Goal: Communication & Community: Connect with others

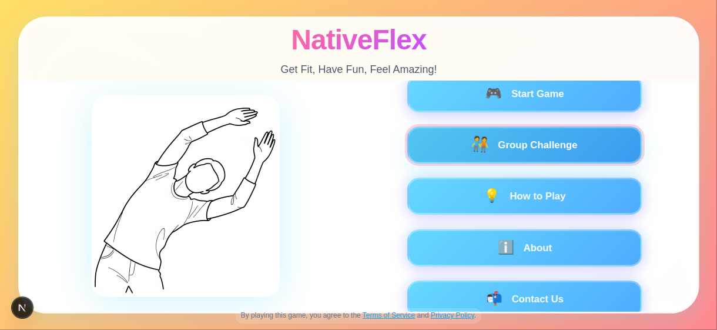
click at [511, 154] on button "🧑‍🤝‍🧑 Group Challenge" at bounding box center [524, 144] width 235 height 37
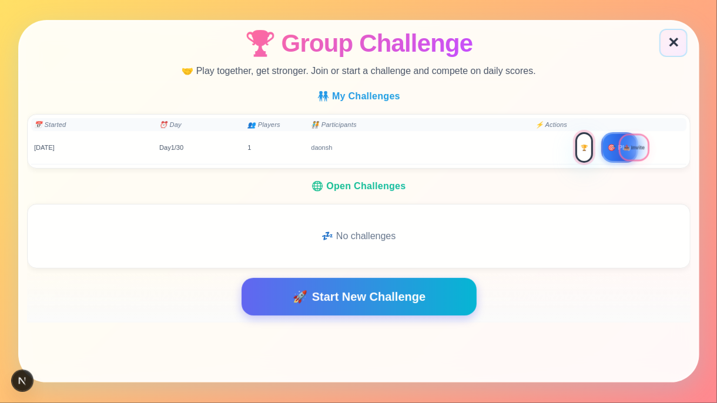
click at [581, 152] on button "🏆" at bounding box center [584, 148] width 18 height 31
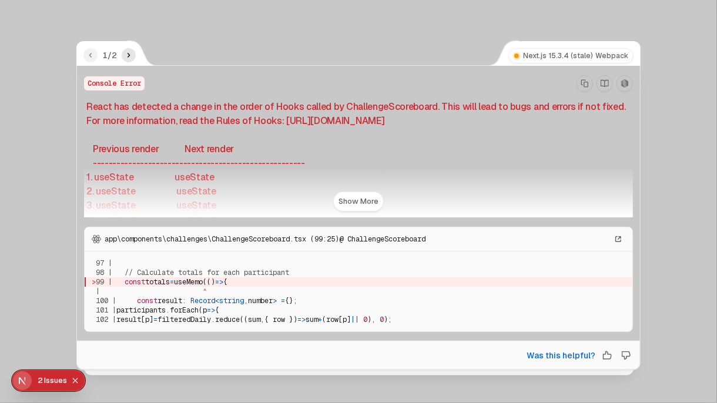
click at [581, 82] on icon "Copy Stack Trace" at bounding box center [584, 83] width 7 height 8
click at [130, 52] on icon "next" at bounding box center [128, 55] width 9 height 9
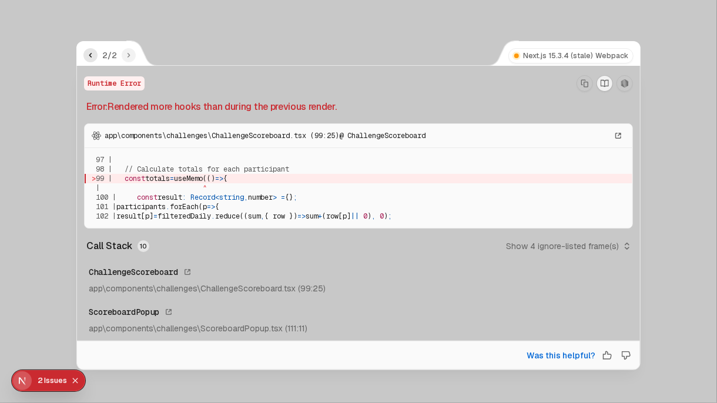
click at [583, 86] on icon "Copy Stack Trace" at bounding box center [584, 83] width 7 height 8
click at [75, 329] on icon "Collapse issues badge" at bounding box center [74, 380] width 5 height 5
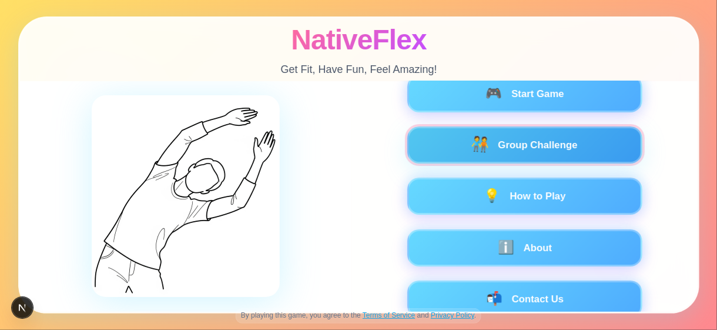
click at [484, 137] on span "🧑‍🤝‍🧑" at bounding box center [479, 145] width 19 height 16
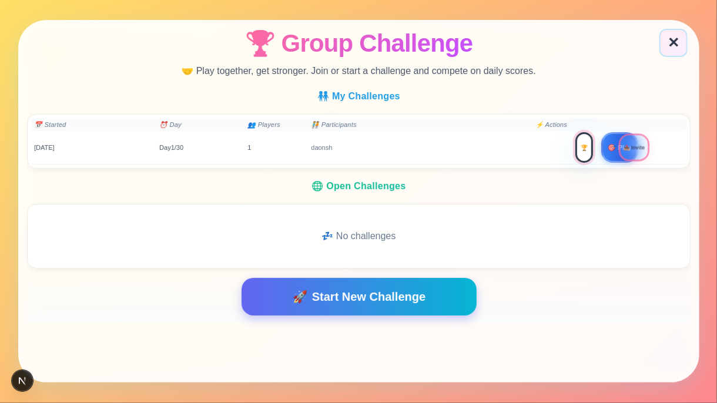
click at [578, 145] on button "🏆" at bounding box center [584, 148] width 18 height 31
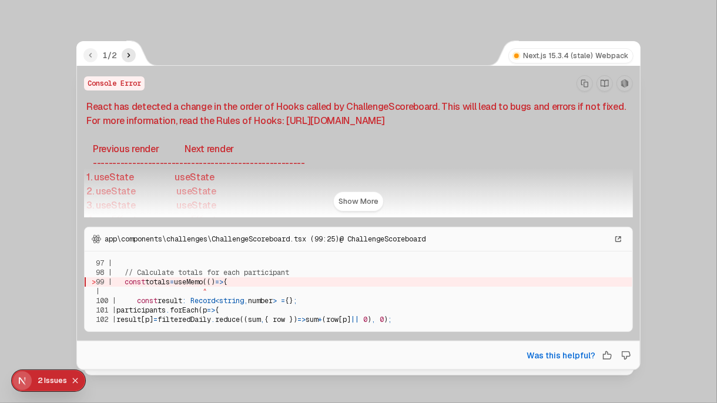
click at [75, 329] on icon "Collapse issues badge" at bounding box center [75, 380] width 7 height 7
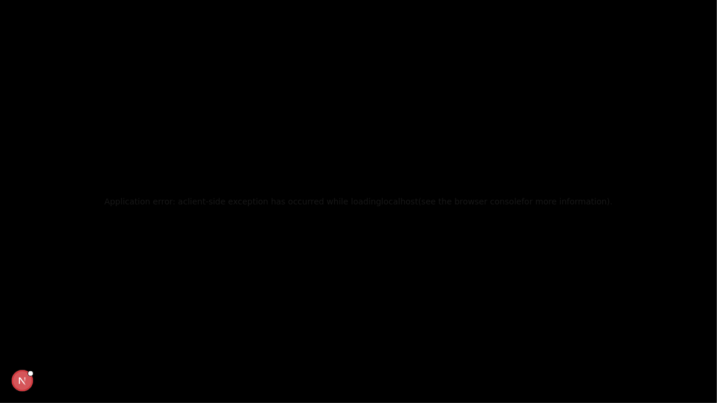
click at [481, 267] on div "Application error: a client -side exception has occurred while loading localhos…" at bounding box center [358, 201] width 717 height 403
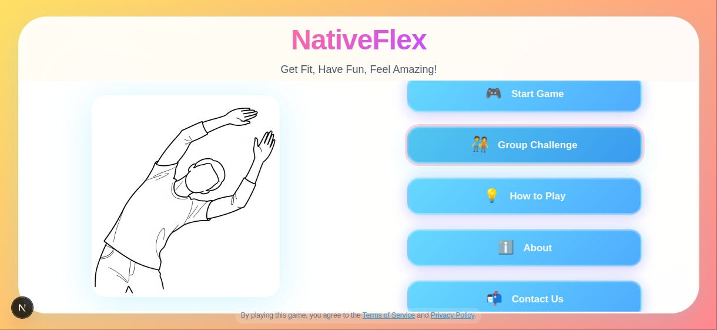
click at [475, 151] on span "🧑‍🤝‍🧑" at bounding box center [479, 145] width 19 height 16
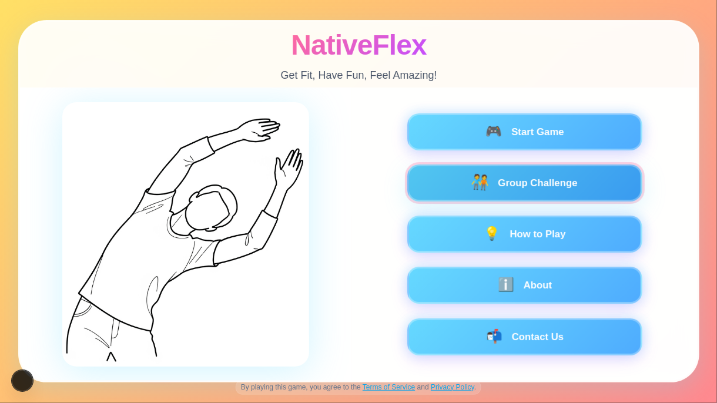
click at [477, 190] on span "🧑‍🤝‍🧑" at bounding box center [479, 183] width 19 height 16
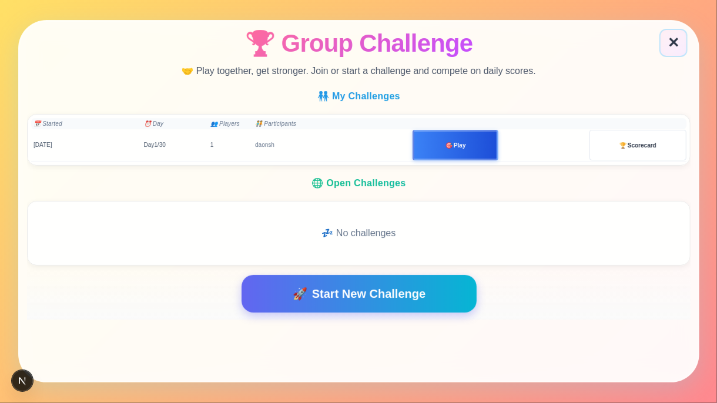
click at [571, 143] on button "📤 Invite" at bounding box center [544, 143] width 88 height 31
click at [618, 147] on button "🏆 Scorecard" at bounding box center [637, 145] width 97 height 31
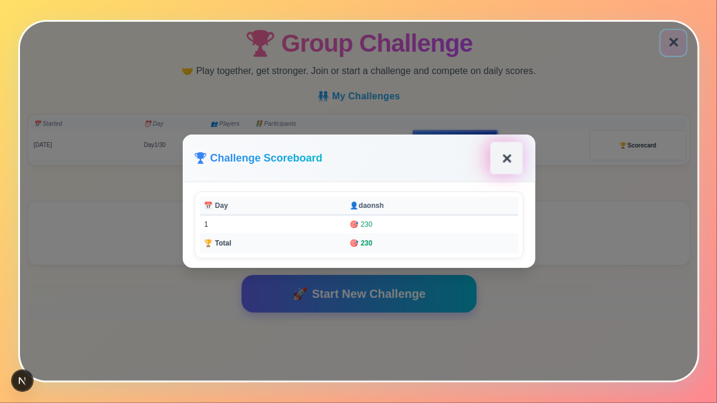
click at [506, 155] on button "✕" at bounding box center [506, 158] width 32 height 32
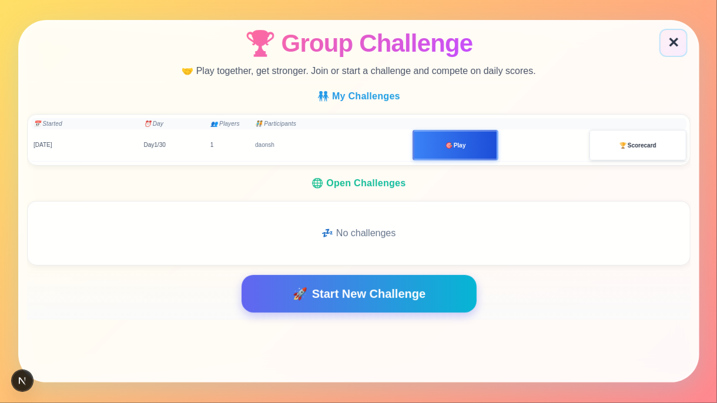
click at [638, 149] on button "🏆 Scorecard" at bounding box center [637, 145] width 97 height 31
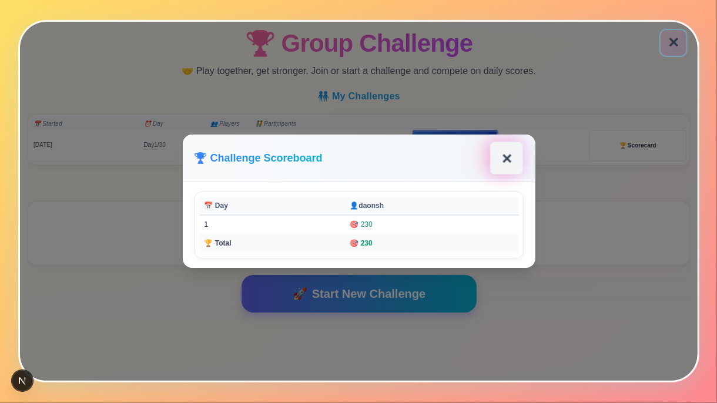
click at [498, 152] on button "✕" at bounding box center [506, 158] width 32 height 32
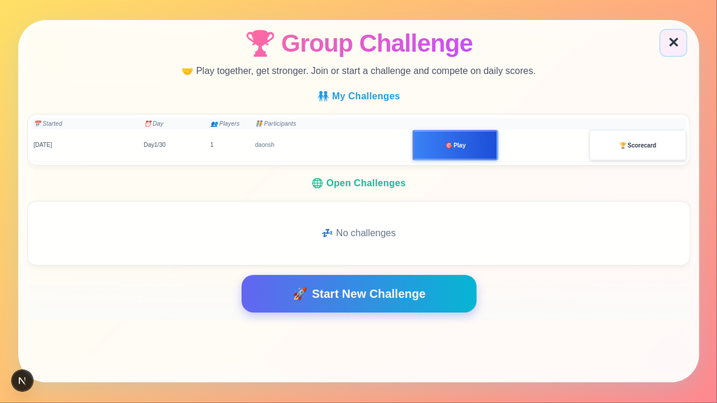
click at [645, 146] on span "Scorecard" at bounding box center [642, 145] width 29 height 9
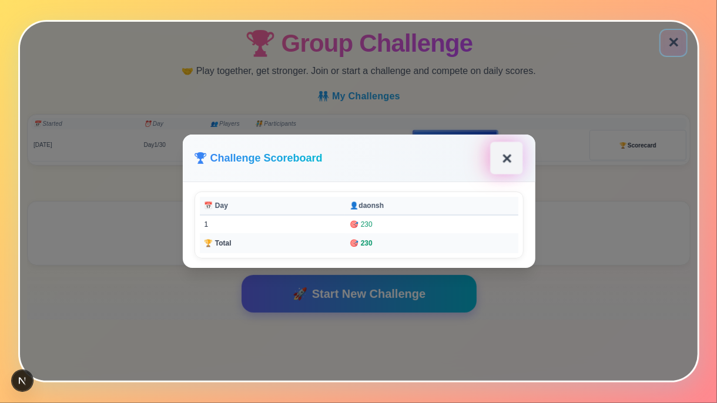
click at [509, 157] on button "✕" at bounding box center [506, 158] width 32 height 32
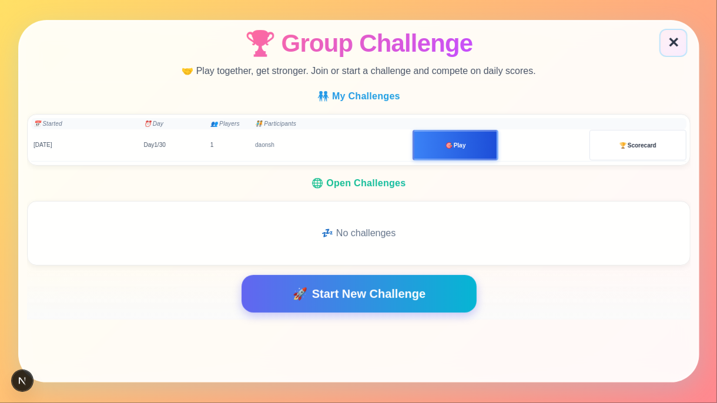
click at [528, 149] on button "📤 Invite" at bounding box center [544, 143] width 88 height 31
click at [669, 143] on button "🏆 Scorecard" at bounding box center [637, 145] width 97 height 31
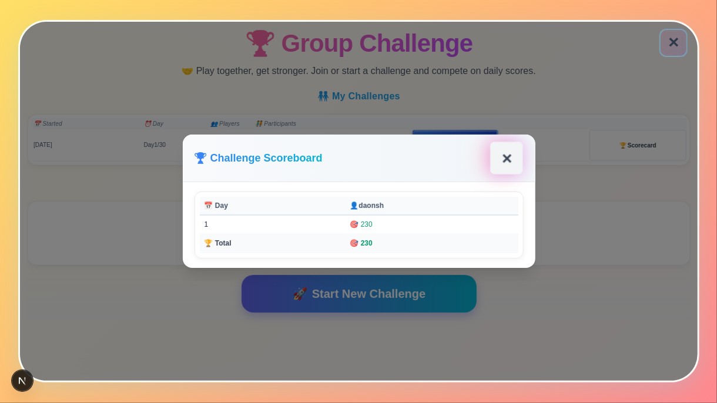
click at [504, 161] on button "✕" at bounding box center [506, 158] width 32 height 32
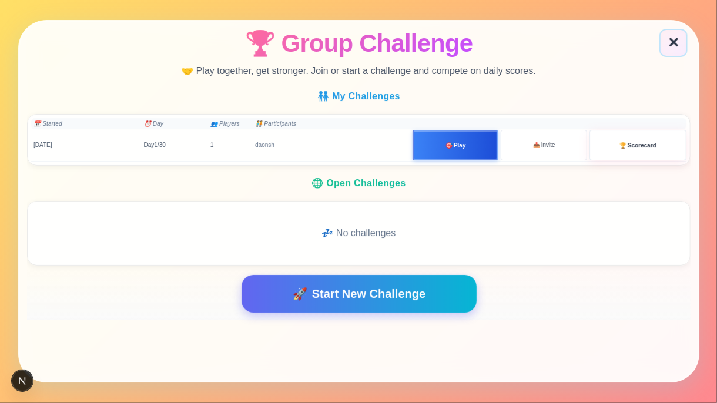
click at [496, 73] on p "🤝 Play together, get stronger. Join or start a challenge and compete on daily s…" at bounding box center [359, 71] width 354 height 13
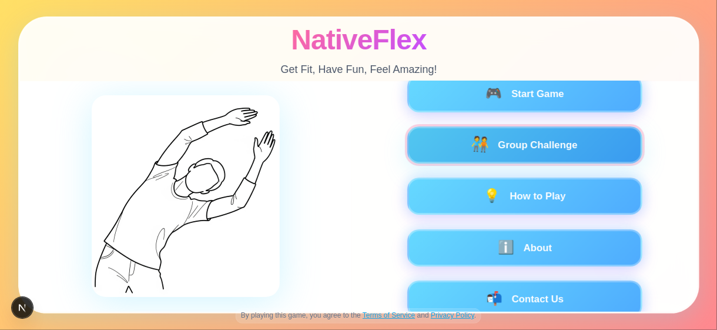
click at [499, 139] on button "🧑‍🤝‍🧑 Group Challenge" at bounding box center [524, 144] width 235 height 37
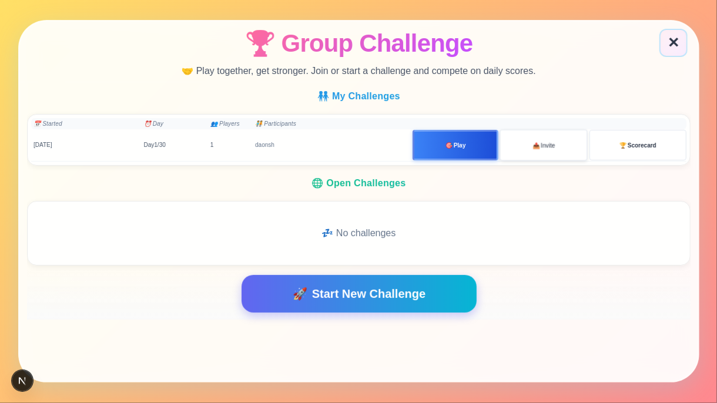
click at [531, 150] on button "📤 Invite" at bounding box center [544, 145] width 88 height 31
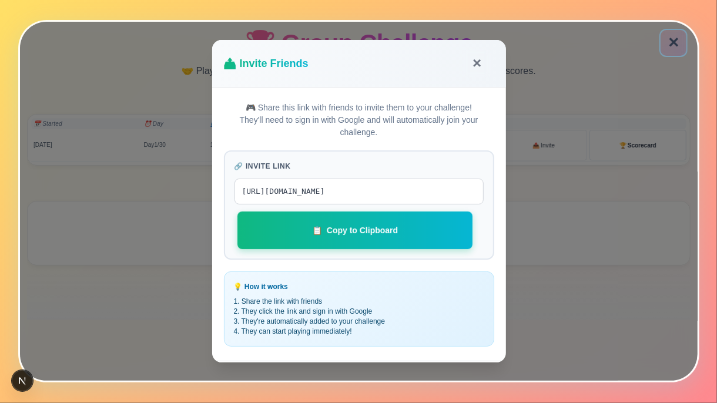
click at [376, 237] on span "Copy to Clipboard" at bounding box center [361, 231] width 71 height 12
click at [477, 63] on button "✕" at bounding box center [477, 64] width 28 height 28
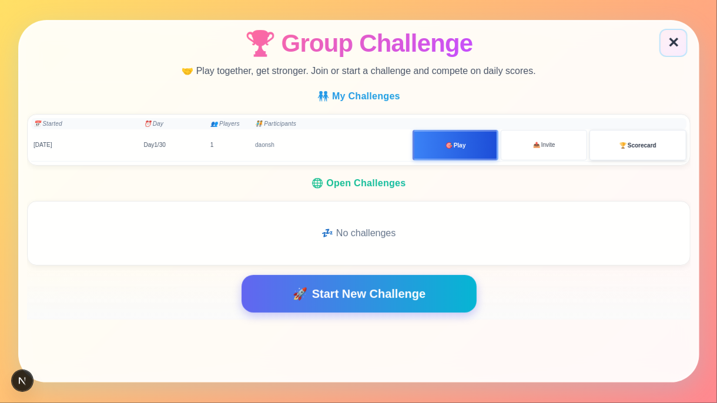
click at [623, 151] on button "🏆 Scorecard" at bounding box center [637, 145] width 97 height 31
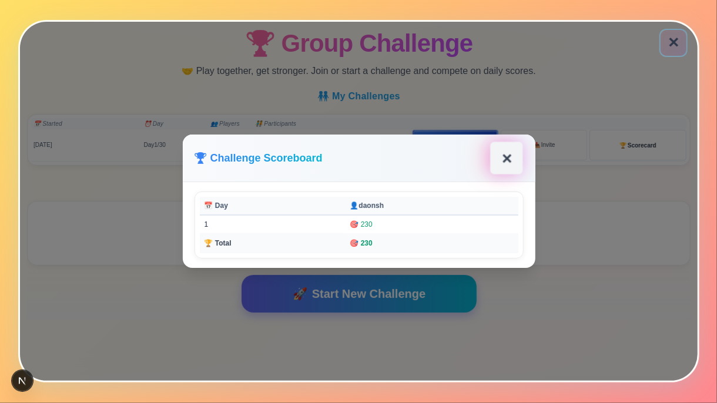
click at [513, 159] on button "✕" at bounding box center [506, 158] width 32 height 32
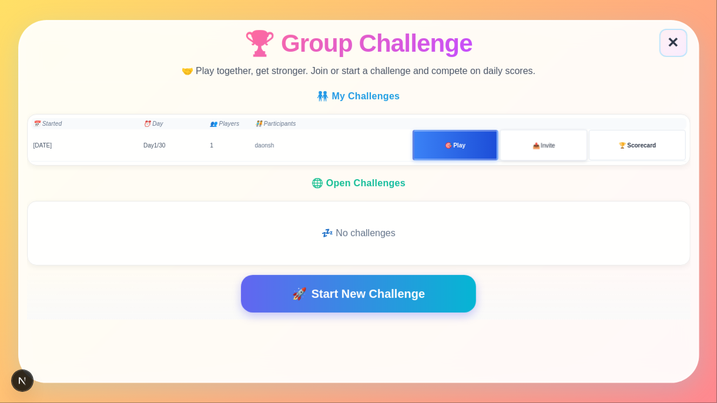
click at [542, 141] on span "Invite" at bounding box center [548, 145] width 14 height 9
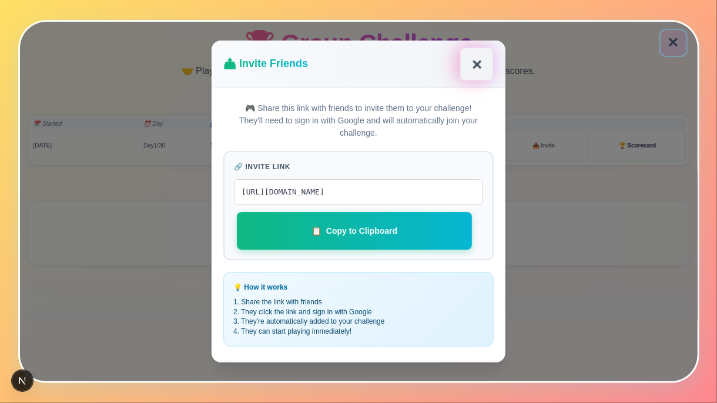
click at [484, 65] on button "✕" at bounding box center [476, 64] width 32 height 32
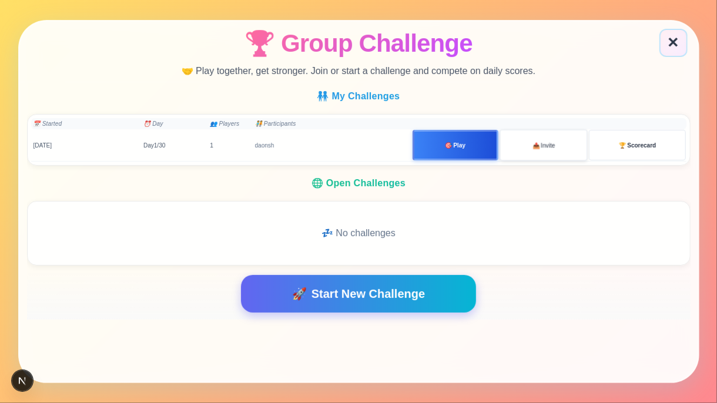
click at [528, 145] on button "📤 Invite" at bounding box center [544, 145] width 88 height 31
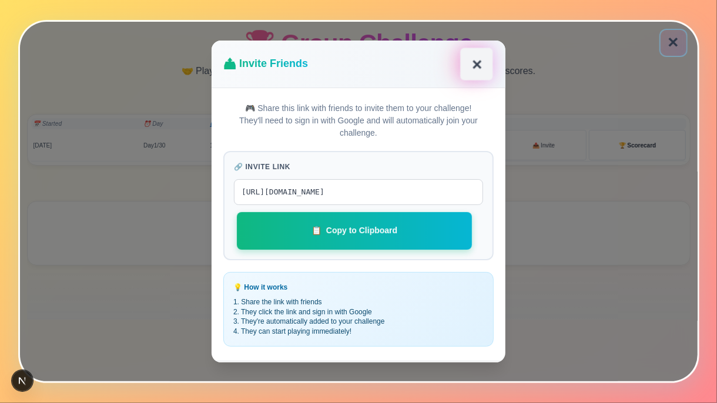
click at [470, 63] on button "✕" at bounding box center [476, 64] width 32 height 32
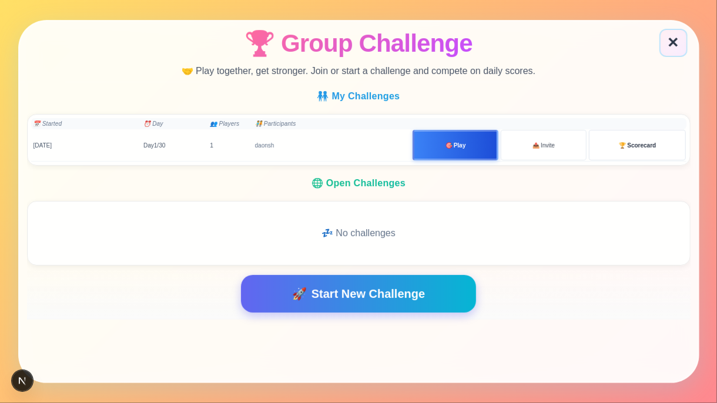
click at [455, 141] on span "Play" at bounding box center [459, 145] width 12 height 9
click at [461, 146] on span "Play" at bounding box center [459, 145] width 12 height 9
click at [538, 152] on button "📤 Invite" at bounding box center [544, 145] width 88 height 31
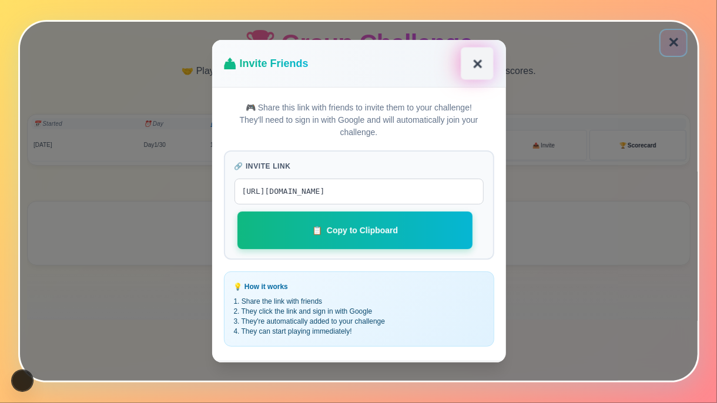
click at [486, 63] on button "✕" at bounding box center [476, 64] width 32 height 32
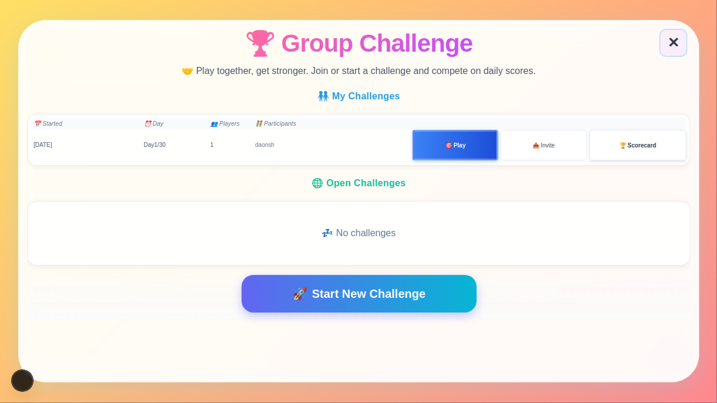
click at [640, 148] on span "Scorecard" at bounding box center [642, 145] width 29 height 9
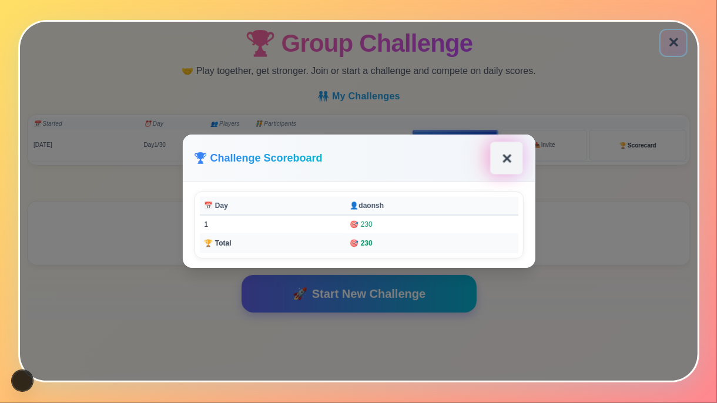
click at [499, 159] on button "✕" at bounding box center [506, 158] width 32 height 32
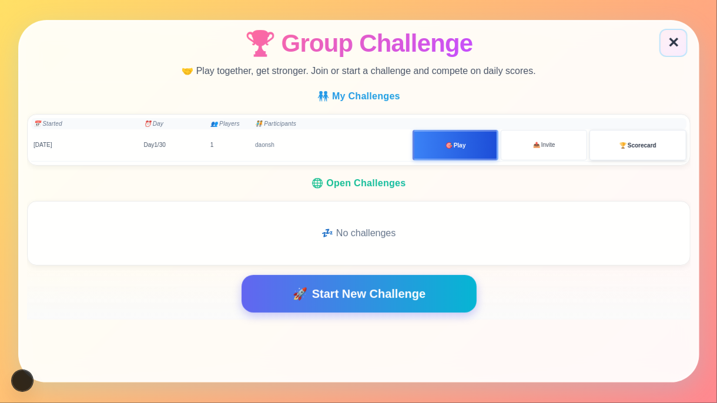
click at [618, 152] on button "🏆 Scorecard" at bounding box center [637, 145] width 97 height 31
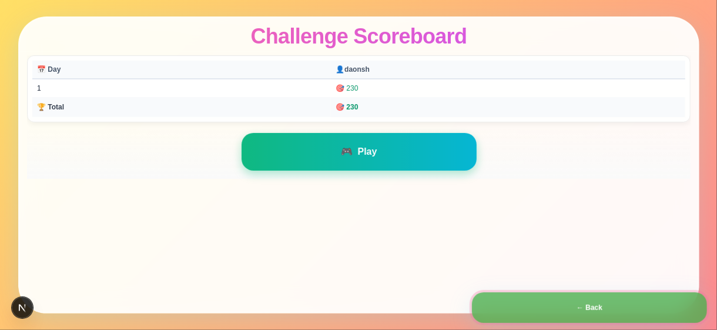
click at [576, 310] on button "← Back" at bounding box center [589, 307] width 235 height 31
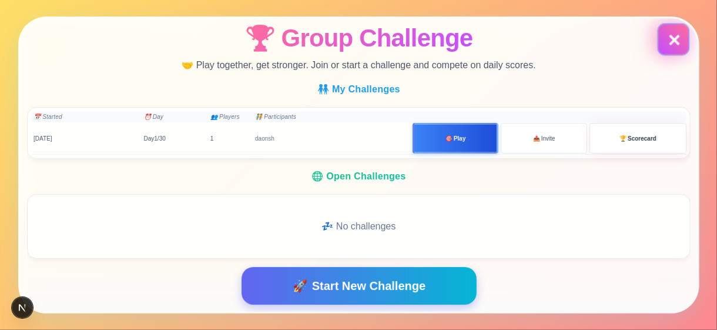
click at [681, 36] on button "✕" at bounding box center [673, 39] width 32 height 32
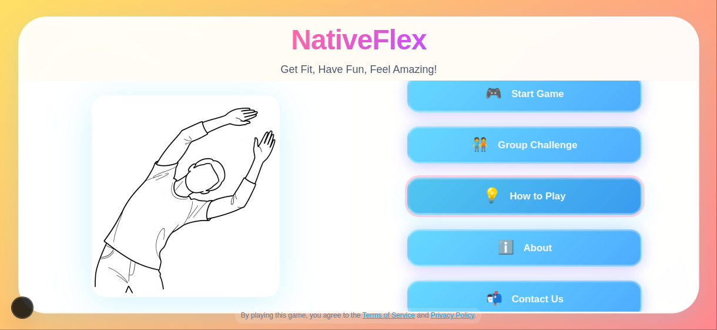
click at [532, 192] on button "💡 How to Play" at bounding box center [524, 196] width 235 height 37
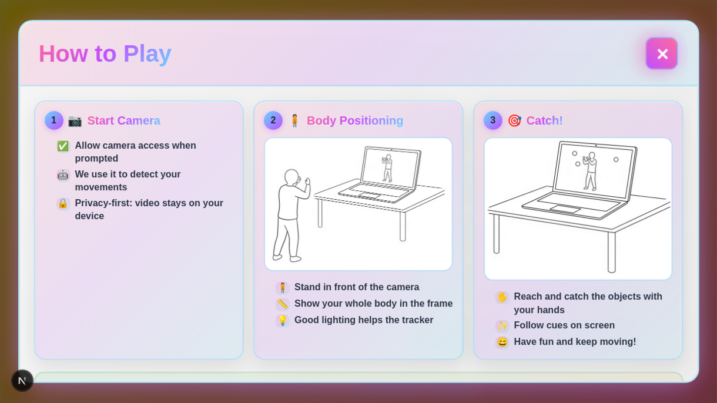
click at [674, 50] on button "✕" at bounding box center [661, 53] width 32 height 32
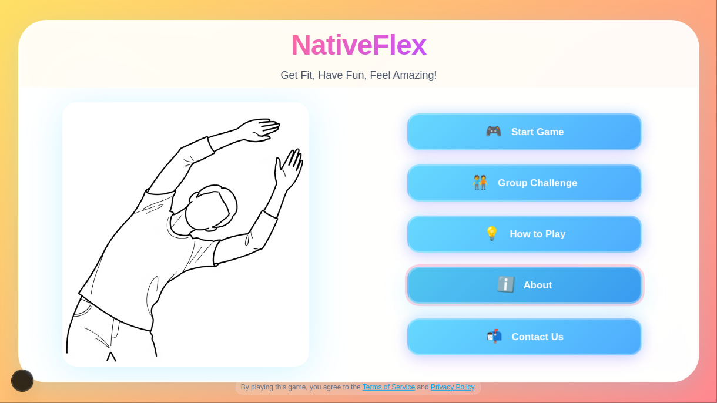
click at [515, 286] on button "ℹ️ About" at bounding box center [524, 285] width 235 height 37
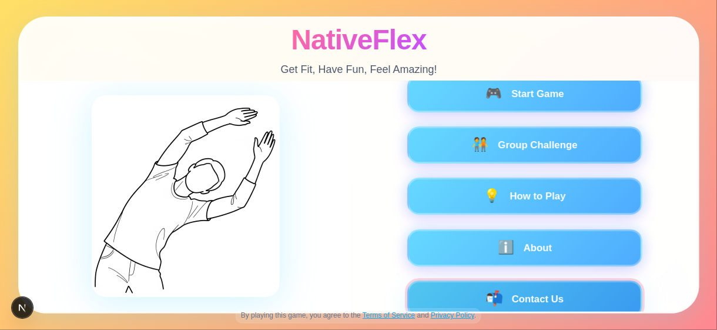
click at [539, 285] on button "📬 Contact Us" at bounding box center [524, 298] width 235 height 37
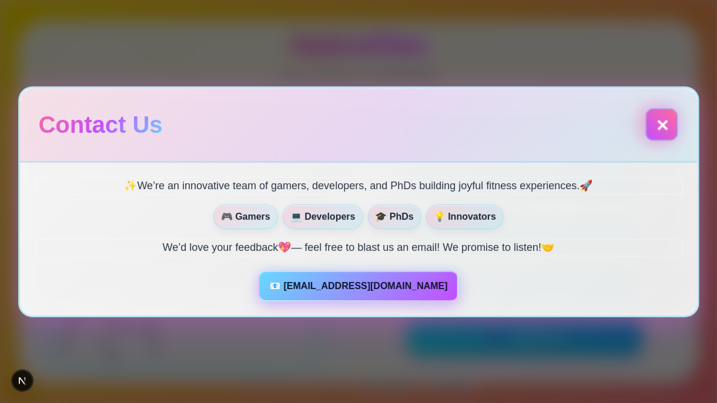
click at [654, 123] on button "✕" at bounding box center [661, 124] width 32 height 32
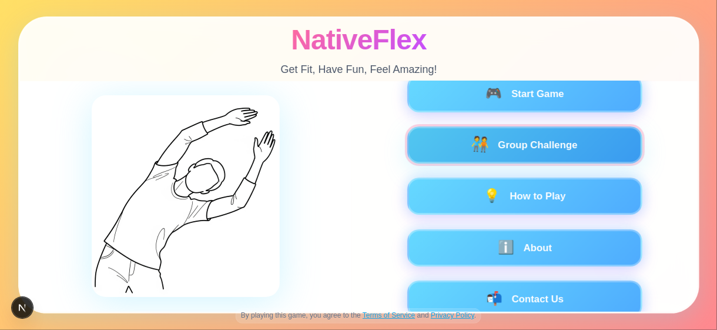
click at [557, 149] on button "🧑‍🤝‍🧑 Group Challenge" at bounding box center [524, 144] width 235 height 37
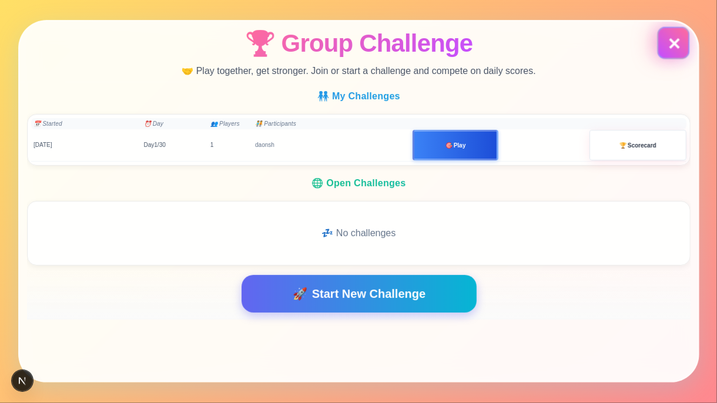
click at [672, 39] on button "✕" at bounding box center [673, 43] width 32 height 32
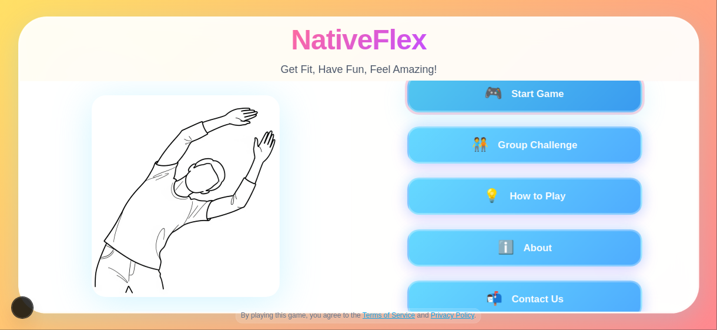
click at [512, 95] on button "🎮 Start Game" at bounding box center [524, 93] width 235 height 37
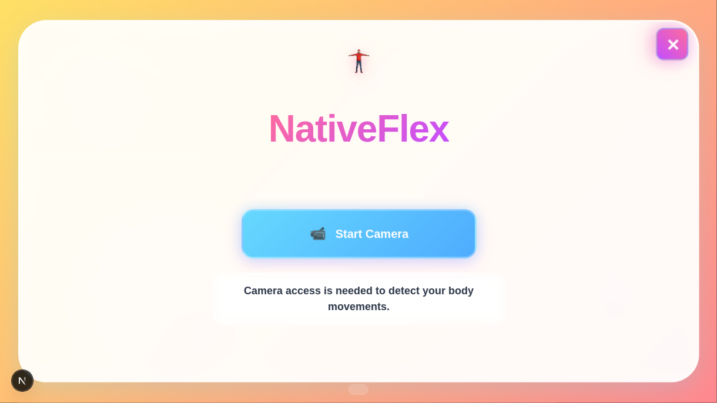
click at [673, 52] on button "✕" at bounding box center [672, 44] width 32 height 32
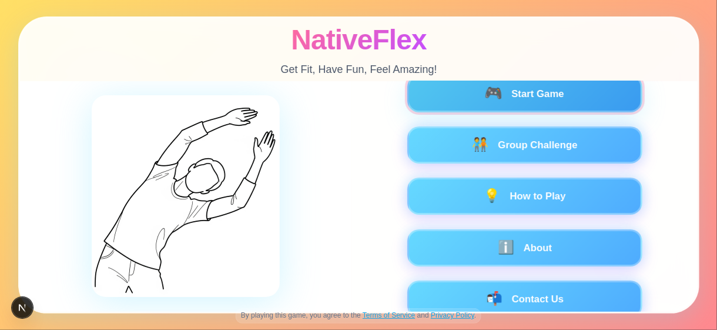
click at [517, 95] on button "🎮 Start Game" at bounding box center [524, 93] width 235 height 37
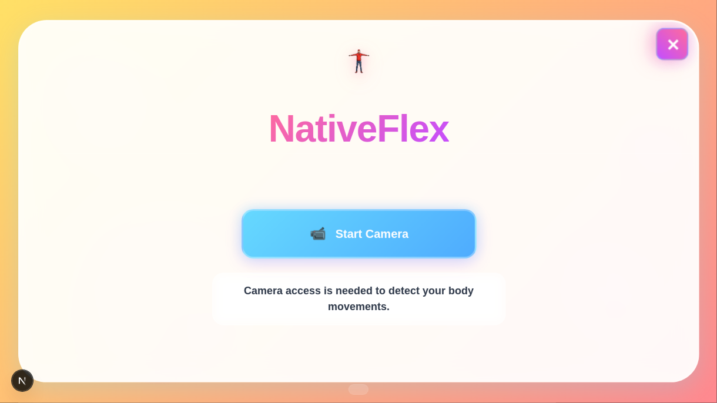
click at [671, 43] on button "✕" at bounding box center [672, 44] width 32 height 32
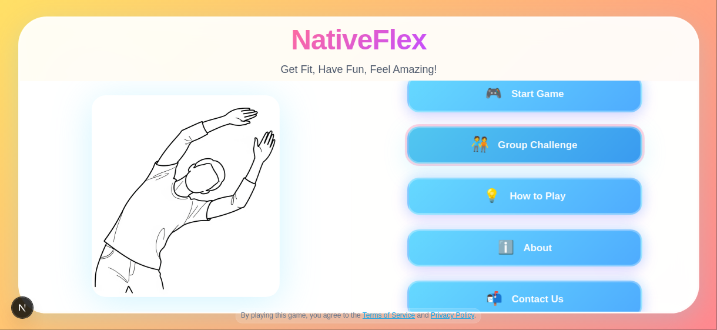
click at [505, 143] on button "🧑‍🤝‍🧑 Group Challenge" at bounding box center [524, 144] width 235 height 37
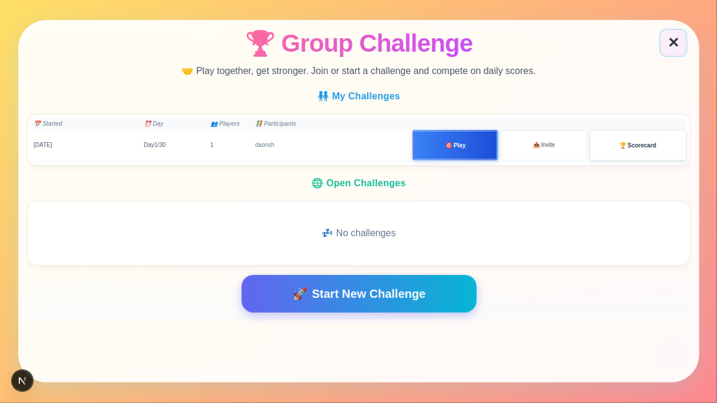
click at [634, 158] on button "🏆 Scorecard" at bounding box center [637, 145] width 97 height 31
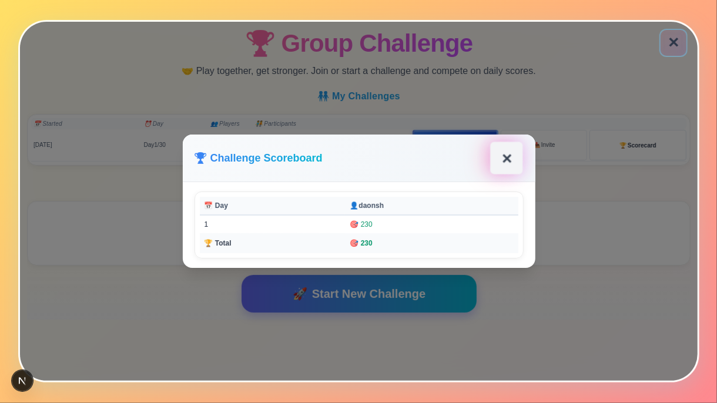
click at [500, 151] on button "✕" at bounding box center [506, 158] width 32 height 32
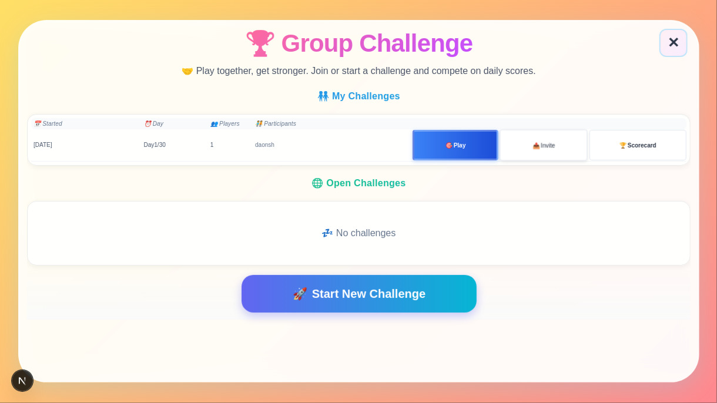
click at [545, 145] on span "Invite" at bounding box center [548, 145] width 14 height 9
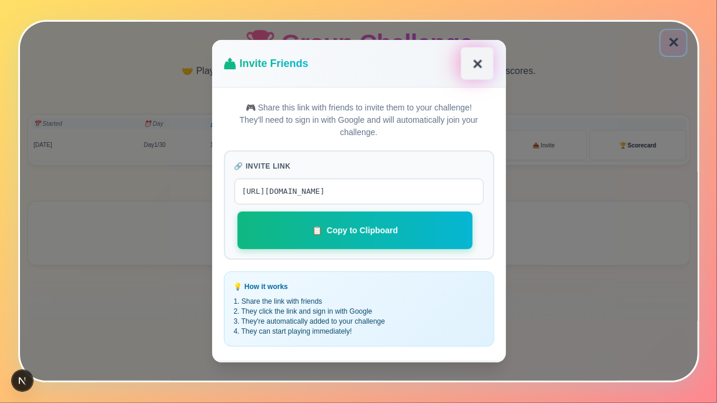
click at [478, 62] on button "✕" at bounding box center [476, 64] width 32 height 32
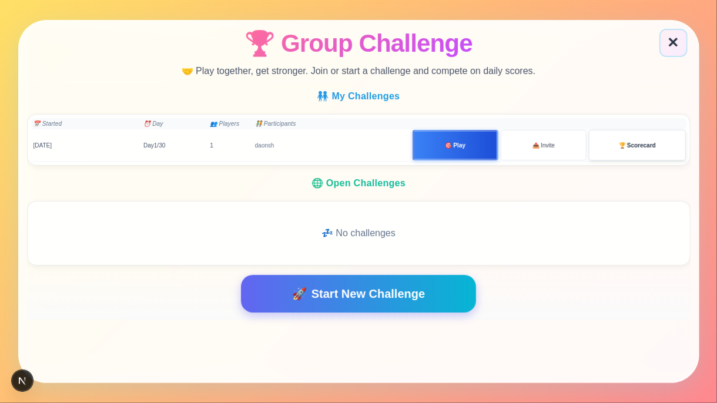
click at [610, 150] on button "🏆 Scorecard" at bounding box center [637, 145] width 97 height 31
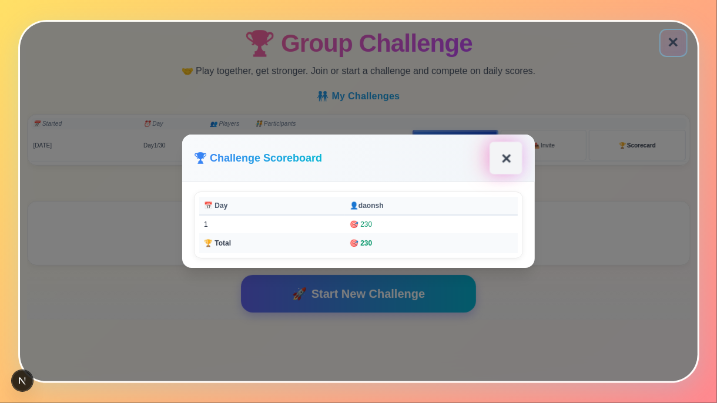
click at [509, 159] on button "✕" at bounding box center [506, 158] width 32 height 32
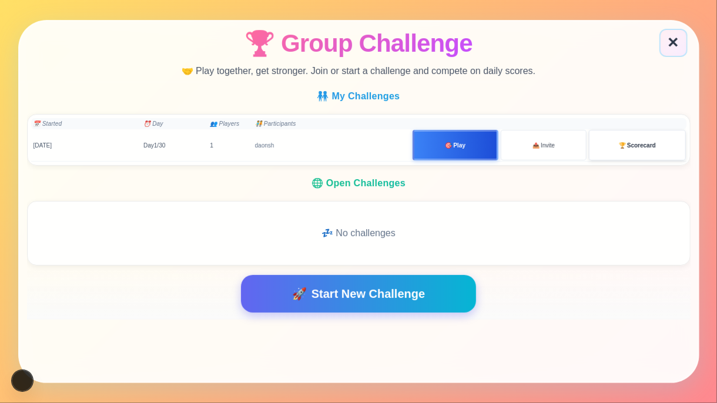
click at [619, 155] on button "🏆 Scorecard" at bounding box center [637, 145] width 97 height 31
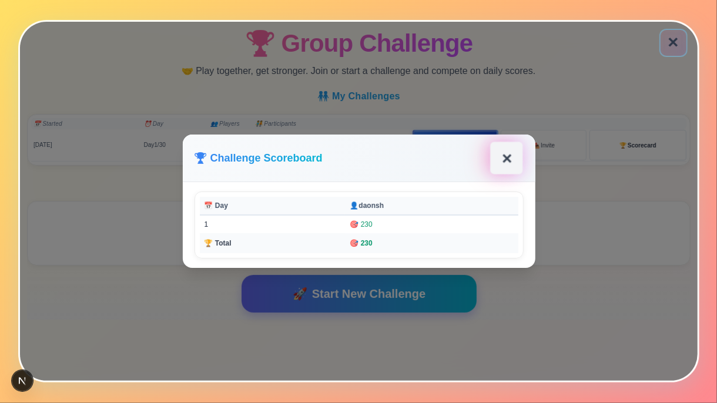
click at [510, 159] on button "✕" at bounding box center [506, 158] width 32 height 32
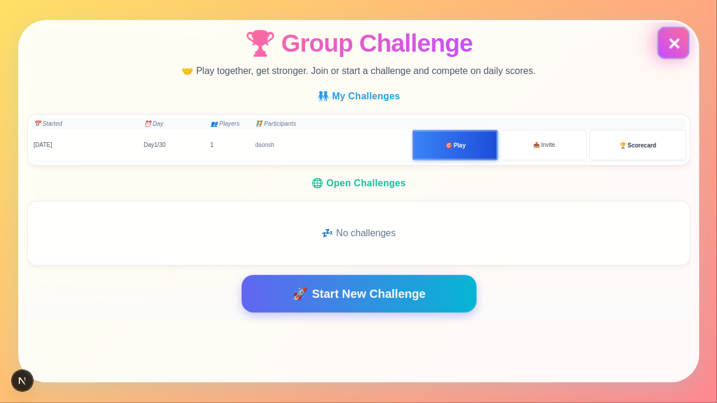
click at [664, 39] on button "✕" at bounding box center [674, 43] width 28 height 28
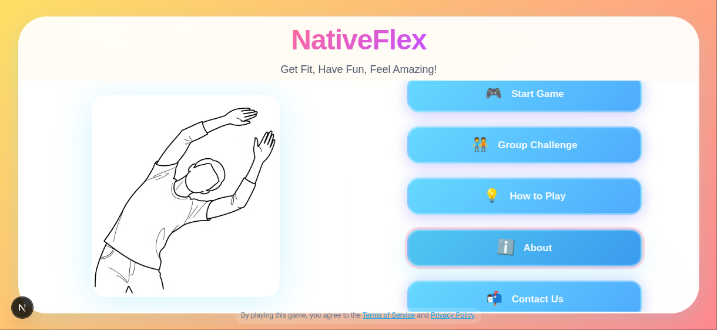
click at [501, 248] on span "ℹ️" at bounding box center [505, 248] width 19 height 16
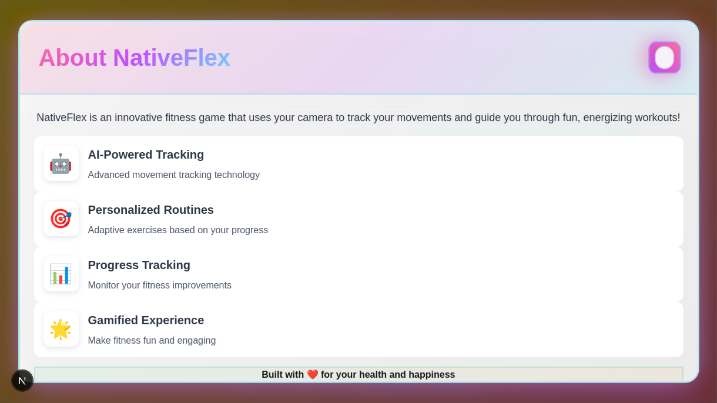
click at [663, 60] on button "Close" at bounding box center [664, 57] width 19 height 23
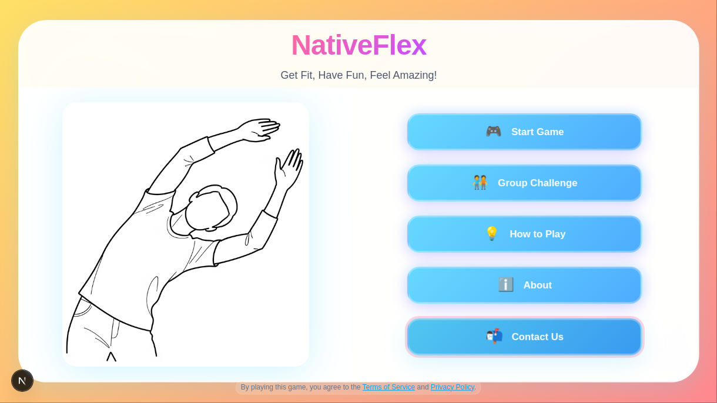
click at [558, 329] on button "📬 Contact Us" at bounding box center [524, 337] width 235 height 37
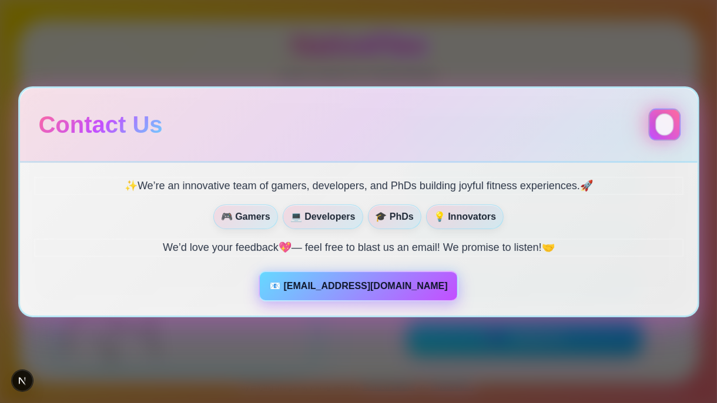
click at [672, 127] on button "Close" at bounding box center [664, 124] width 18 height 22
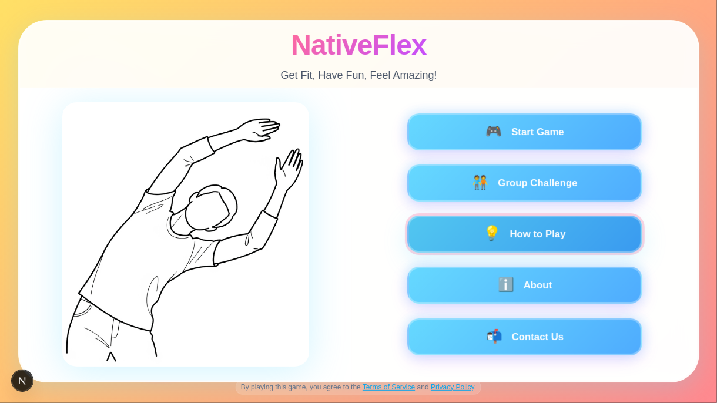
click at [510, 230] on button "💡 How to Play" at bounding box center [524, 234] width 235 height 37
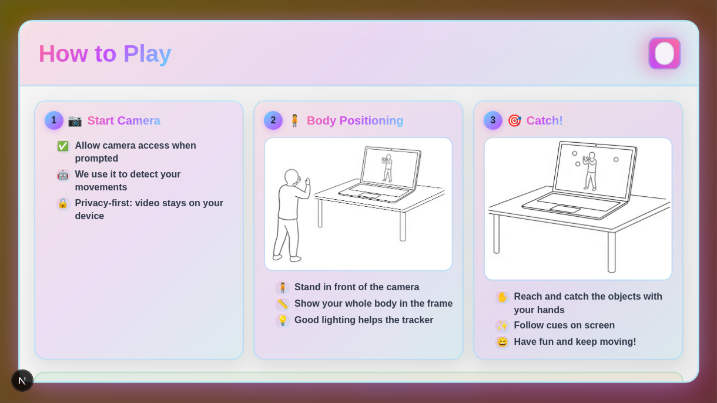
click at [657, 55] on button "Close" at bounding box center [664, 53] width 19 height 23
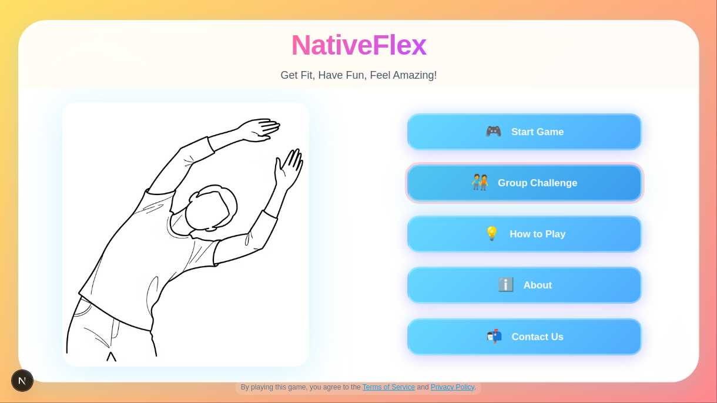
click at [500, 179] on button "🧑‍🤝‍🧑 Group Challenge" at bounding box center [524, 183] width 235 height 37
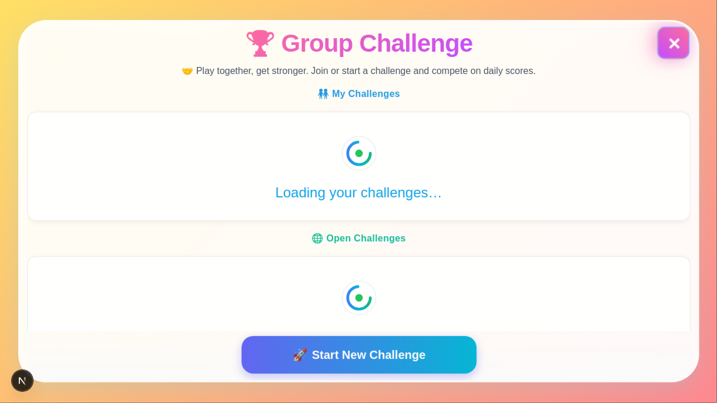
click at [668, 39] on button "✕" at bounding box center [673, 43] width 32 height 32
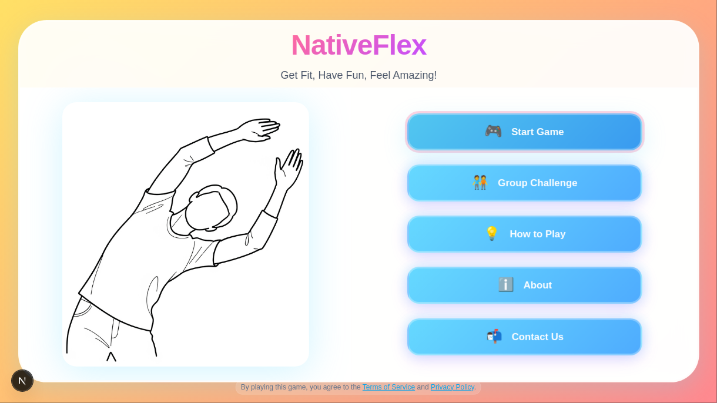
click at [521, 133] on button "🎮 Start Game" at bounding box center [524, 131] width 235 height 37
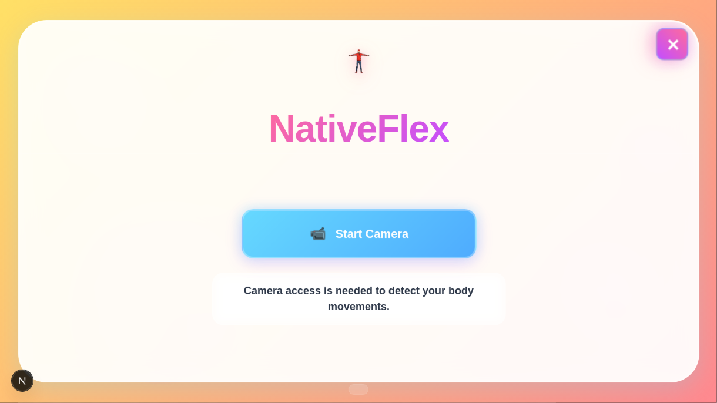
click at [664, 49] on button "✕" at bounding box center [672, 44] width 32 height 32
click at [670, 43] on button "✕" at bounding box center [672, 44] width 32 height 32
click at [666, 51] on button "✕" at bounding box center [672, 44] width 32 height 32
click at [571, 111] on div "NativeFlex" at bounding box center [359, 88] width 678 height 132
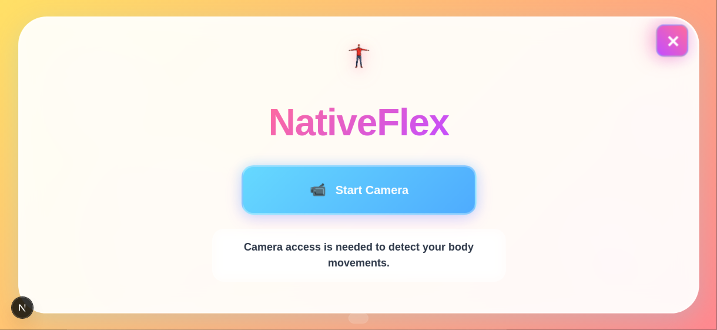
click at [671, 42] on button "✕" at bounding box center [672, 40] width 28 height 28
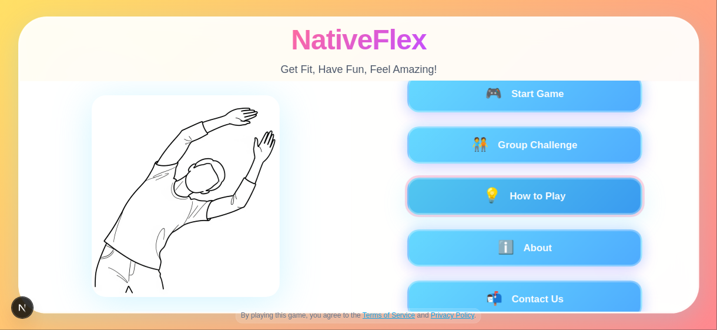
click at [564, 202] on button "💡 How to Play" at bounding box center [524, 196] width 235 height 37
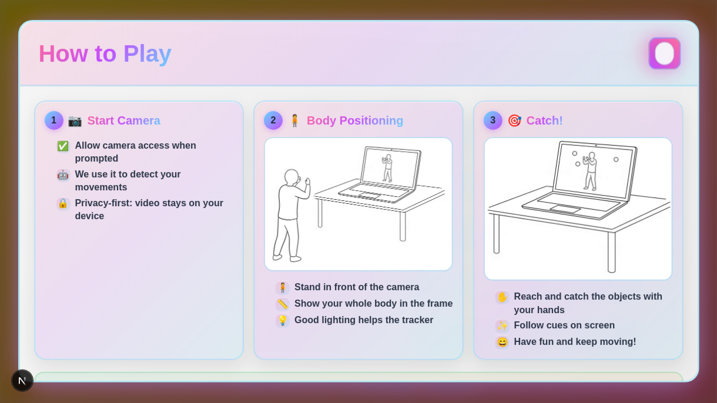
click at [675, 50] on div at bounding box center [664, 53] width 32 height 32
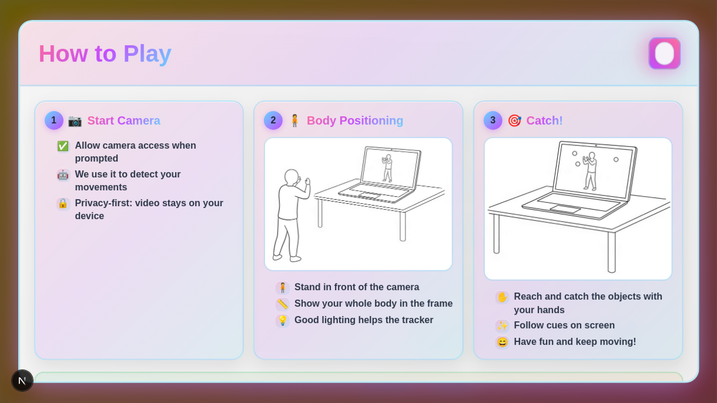
click at [665, 52] on button "Close" at bounding box center [664, 53] width 19 height 23
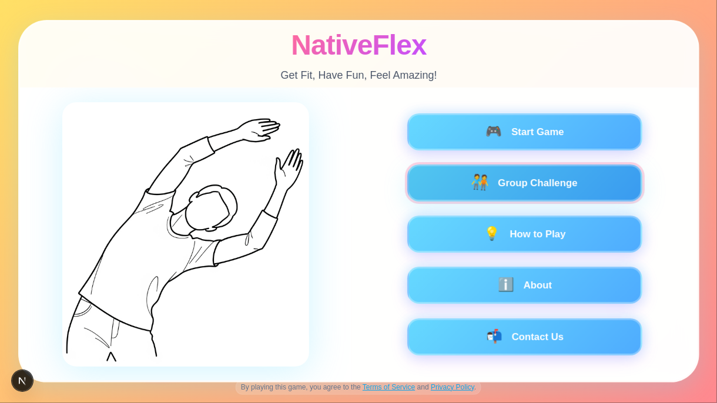
click at [544, 171] on button "🧑‍🤝‍🧑 Group Challenge" at bounding box center [524, 183] width 235 height 37
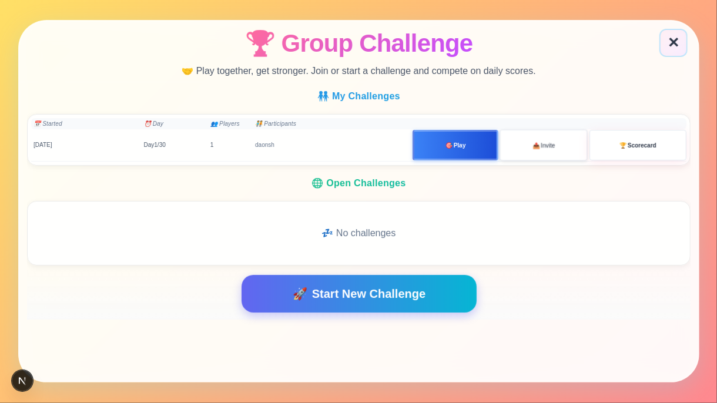
click at [530, 153] on button "📤 Invite" at bounding box center [544, 145] width 88 height 31
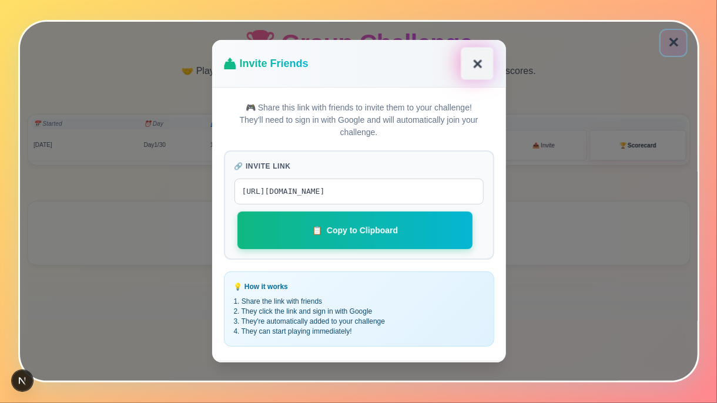
click at [481, 69] on button "✕" at bounding box center [476, 64] width 32 height 32
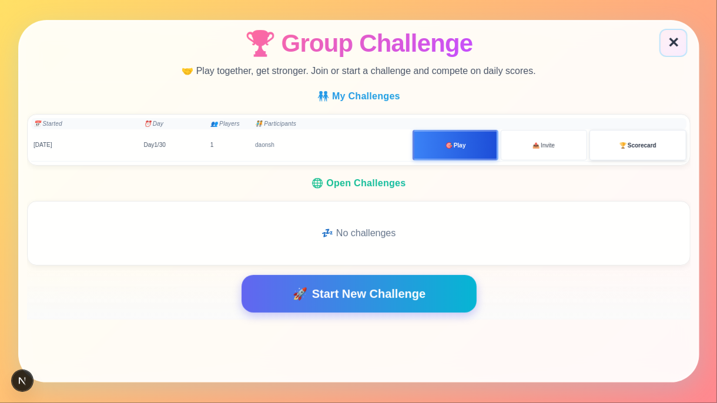
click at [624, 146] on span "🏆" at bounding box center [623, 145] width 7 height 9
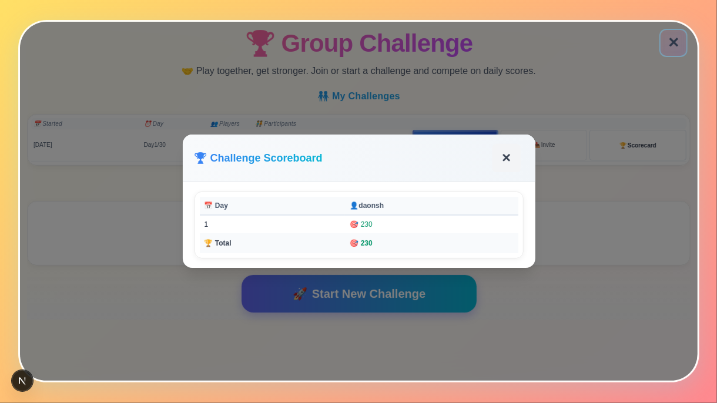
click at [503, 155] on button "✕" at bounding box center [506, 158] width 28 height 28
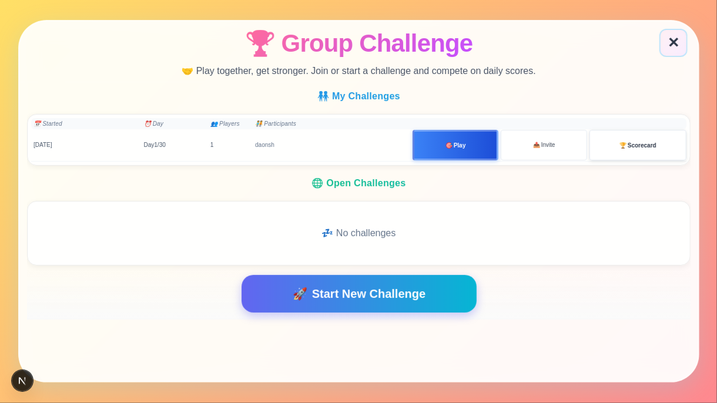
click at [654, 144] on span "Scorecard" at bounding box center [642, 145] width 29 height 9
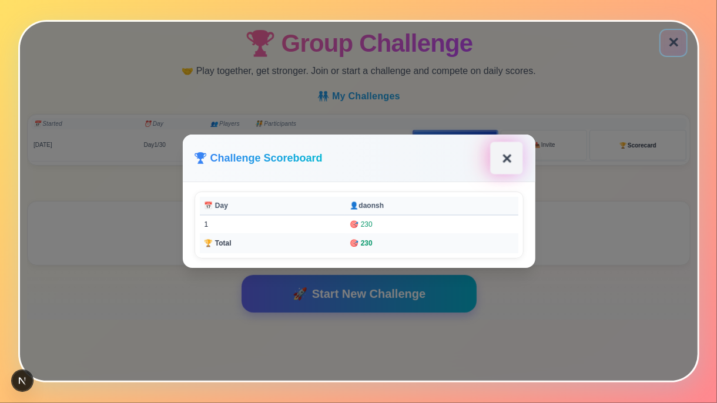
click at [503, 161] on button "✕" at bounding box center [506, 158] width 32 height 32
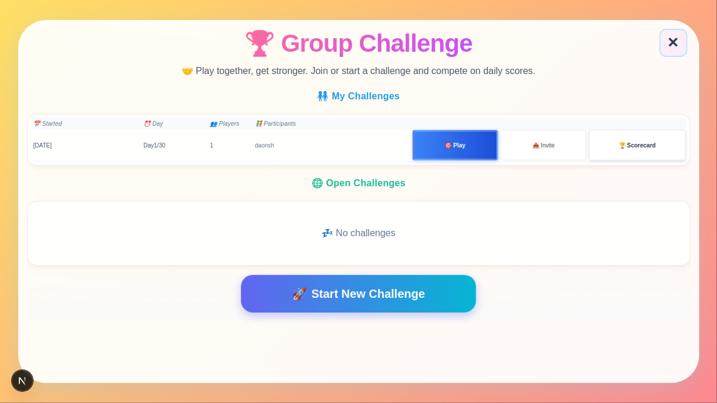
click at [640, 146] on span "Scorecard" at bounding box center [642, 145] width 29 height 9
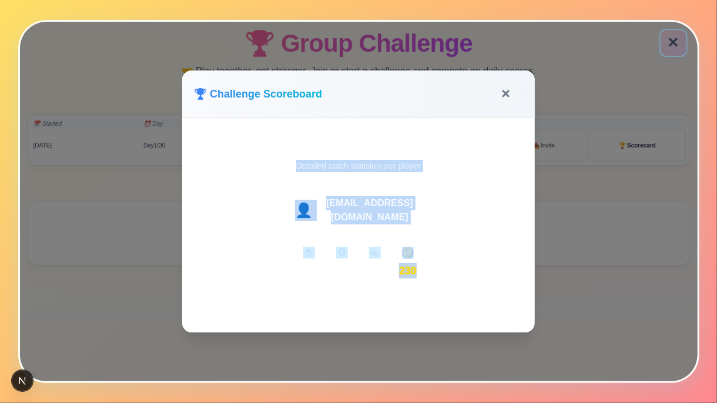
drag, startPoint x: 463, startPoint y: 293, endPoint x: 201, endPoint y: 162, distance: 292.3
click at [201, 162] on div "Challenge Scoreboard Detailed catch statistics per player 👤 [EMAIL_ADDRESS][DOM…" at bounding box center [358, 225] width 329 height 195
click at [503, 215] on div "👤 [EMAIL_ADDRESS][DOMAIN_NAME] 230" at bounding box center [358, 240] width 309 height 108
drag, startPoint x: 477, startPoint y: 292, endPoint x: 182, endPoint y: 136, distance: 333.4
click at [182, 136] on div "Challenge Scoreboard Detailed catch statistics per player 👤 [EMAIL_ADDRESS][DOM…" at bounding box center [358, 225] width 353 height 214
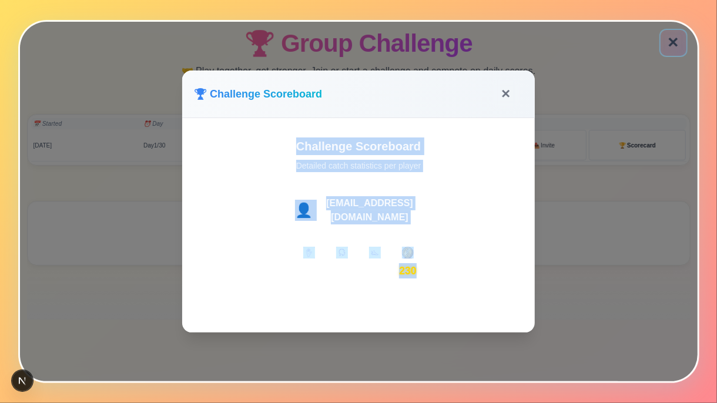
click at [336, 242] on div at bounding box center [342, 263] width 28 height 42
drag, startPoint x: 203, startPoint y: 160, endPoint x: 522, endPoint y: 304, distance: 349.6
click at [484, 320] on div "Challenge Scoreboard Detailed catch statistics per player 👤 [EMAIL_ADDRESS][DOM…" at bounding box center [358, 225] width 353 height 214
click at [439, 206] on div "👤 [EMAIL_ADDRESS][DOMAIN_NAME] 230" at bounding box center [358, 240] width 309 height 108
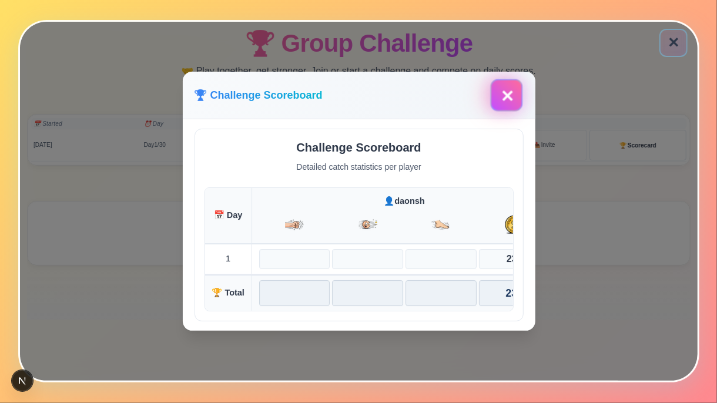
click at [501, 96] on button "✕" at bounding box center [506, 95] width 28 height 28
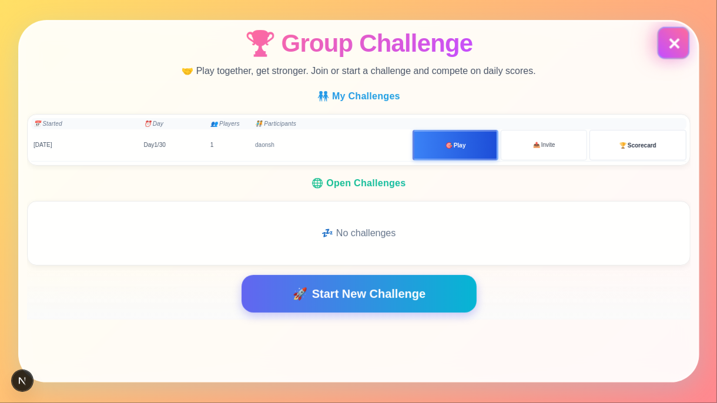
click at [674, 51] on button "✕" at bounding box center [674, 43] width 28 height 28
